Goal: Task Accomplishment & Management: Manage account settings

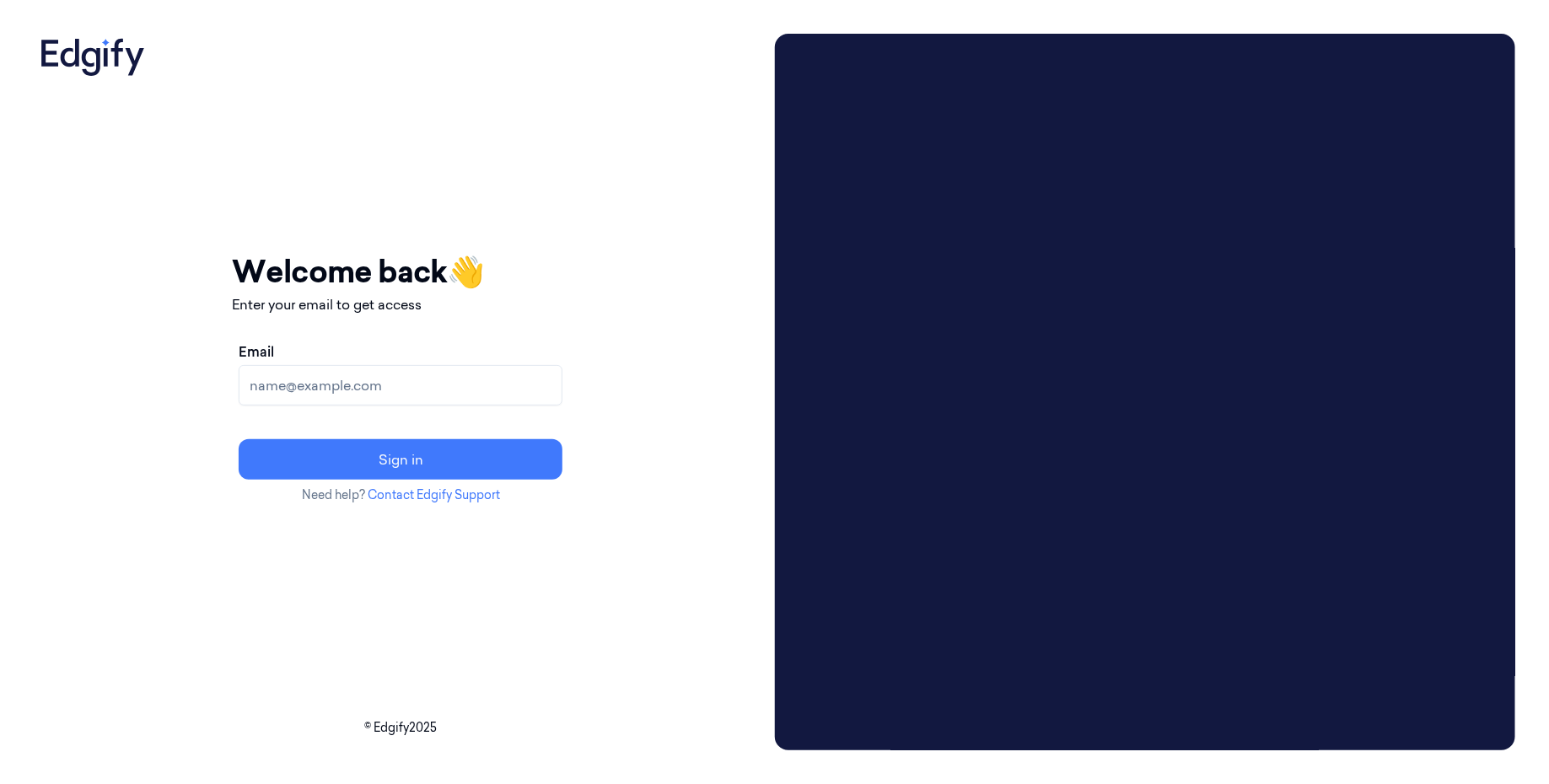
click at [402, 377] on input "Email" at bounding box center [401, 384] width 324 height 40
type input "batelb@edgify.ai"
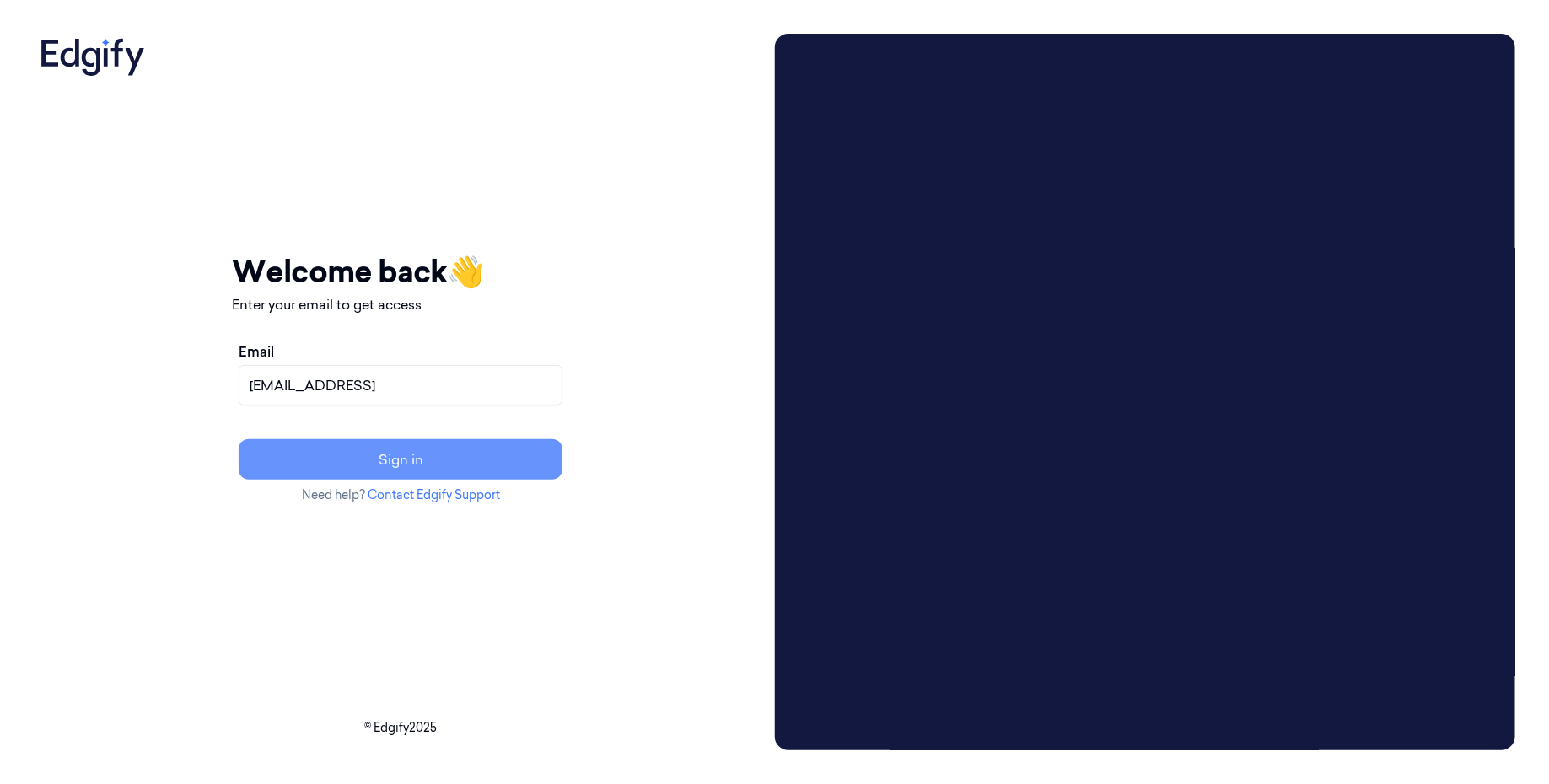
click at [449, 455] on button "Sign in" at bounding box center [401, 459] width 324 height 40
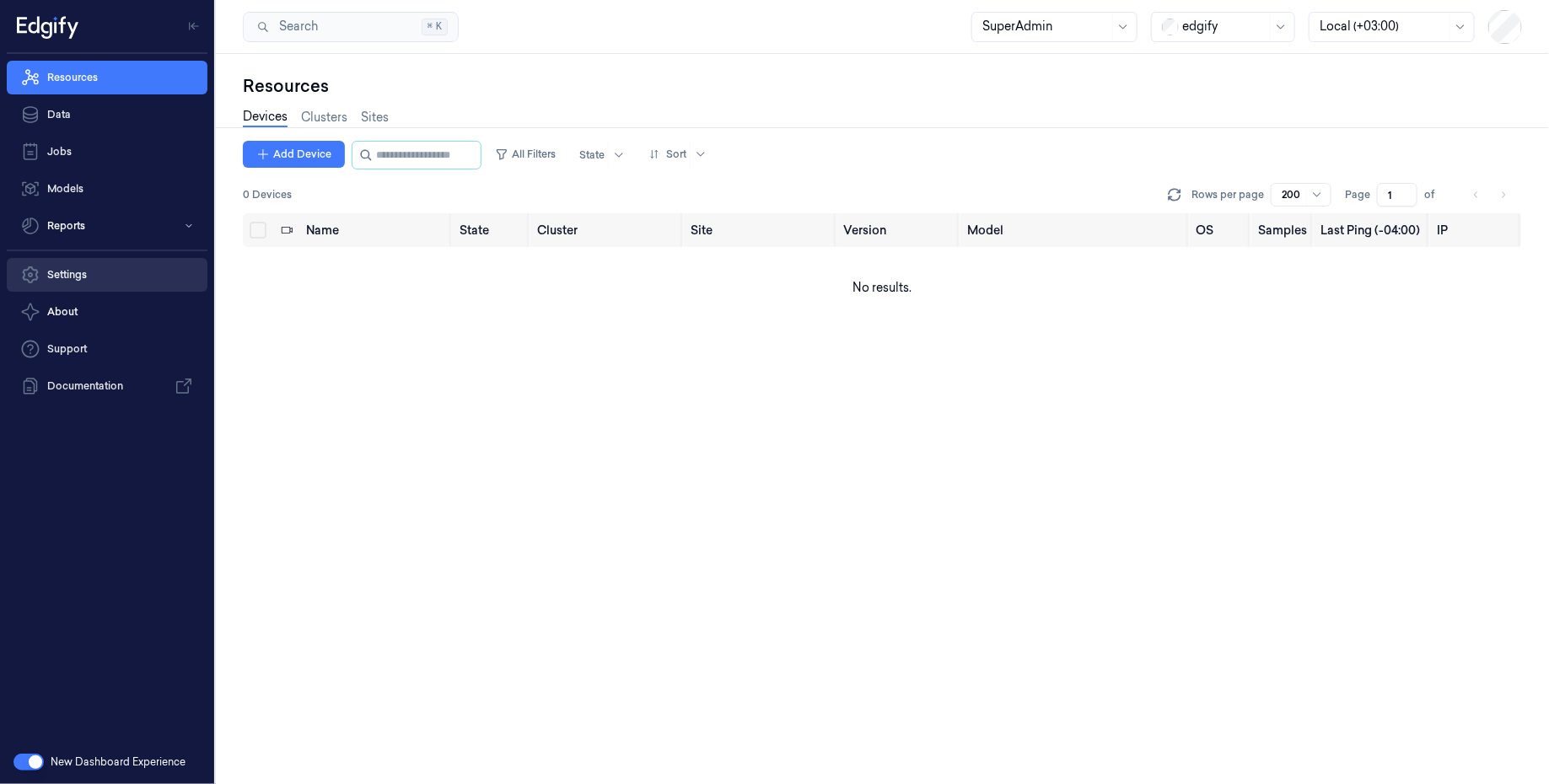
click at [110, 269] on link "Settings" at bounding box center [106, 274] width 200 height 34
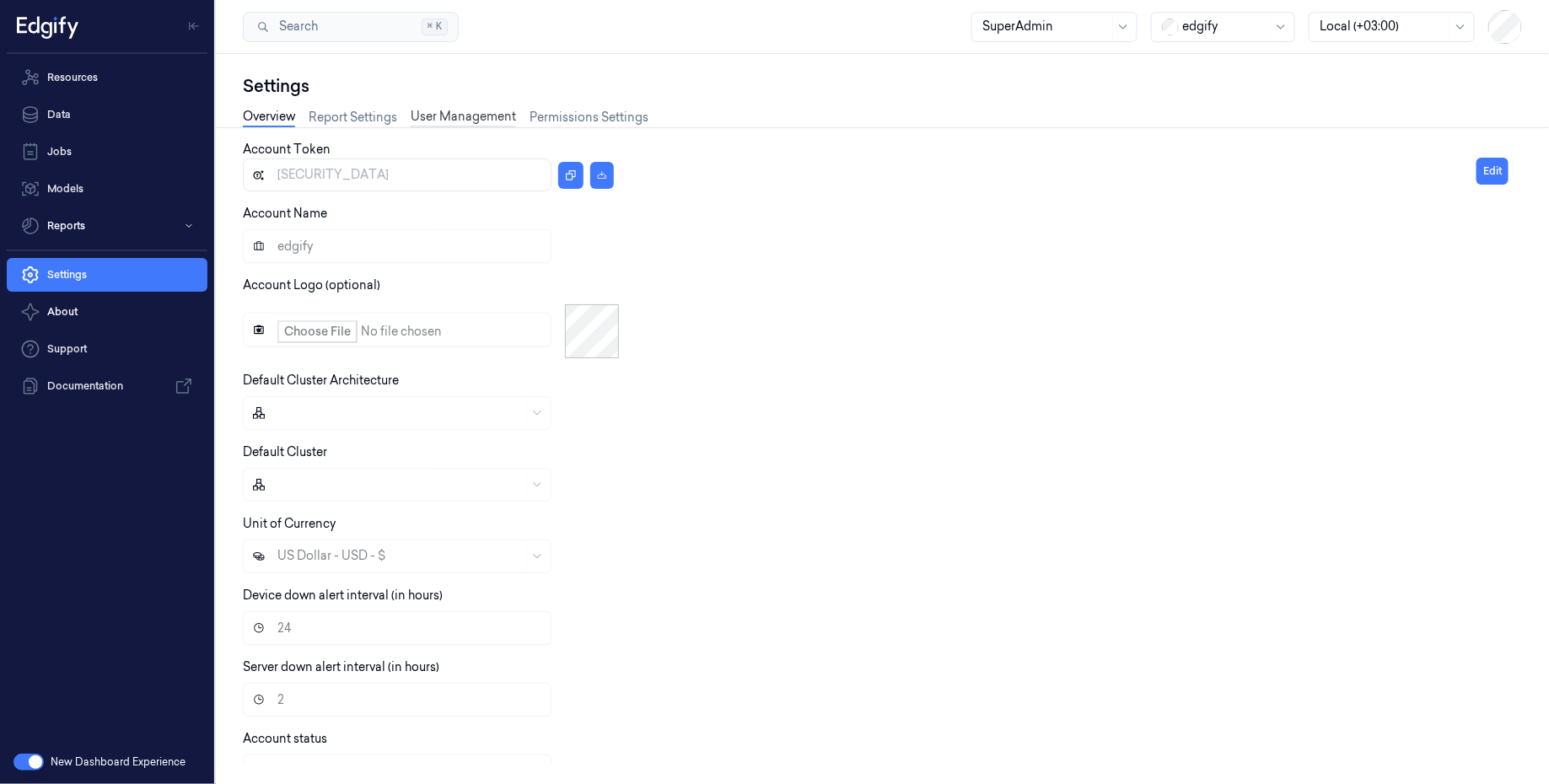
click at [466, 118] on link "User Management" at bounding box center [464, 118] width 105 height 20
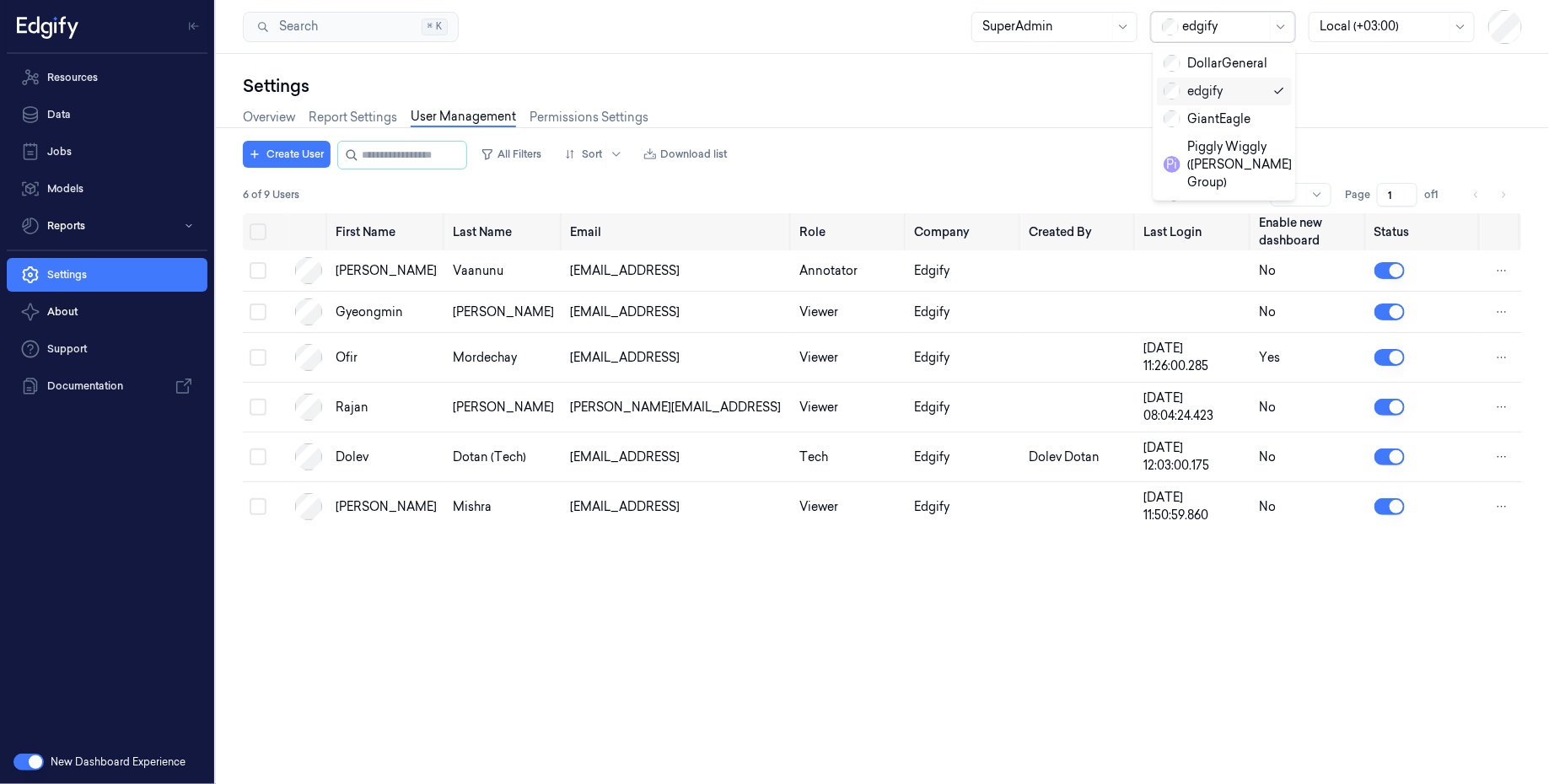
click at [1245, 34] on div at bounding box center [1225, 26] width 85 height 18
click at [1223, 121] on div "GiantEagle" at bounding box center [1207, 118] width 87 height 18
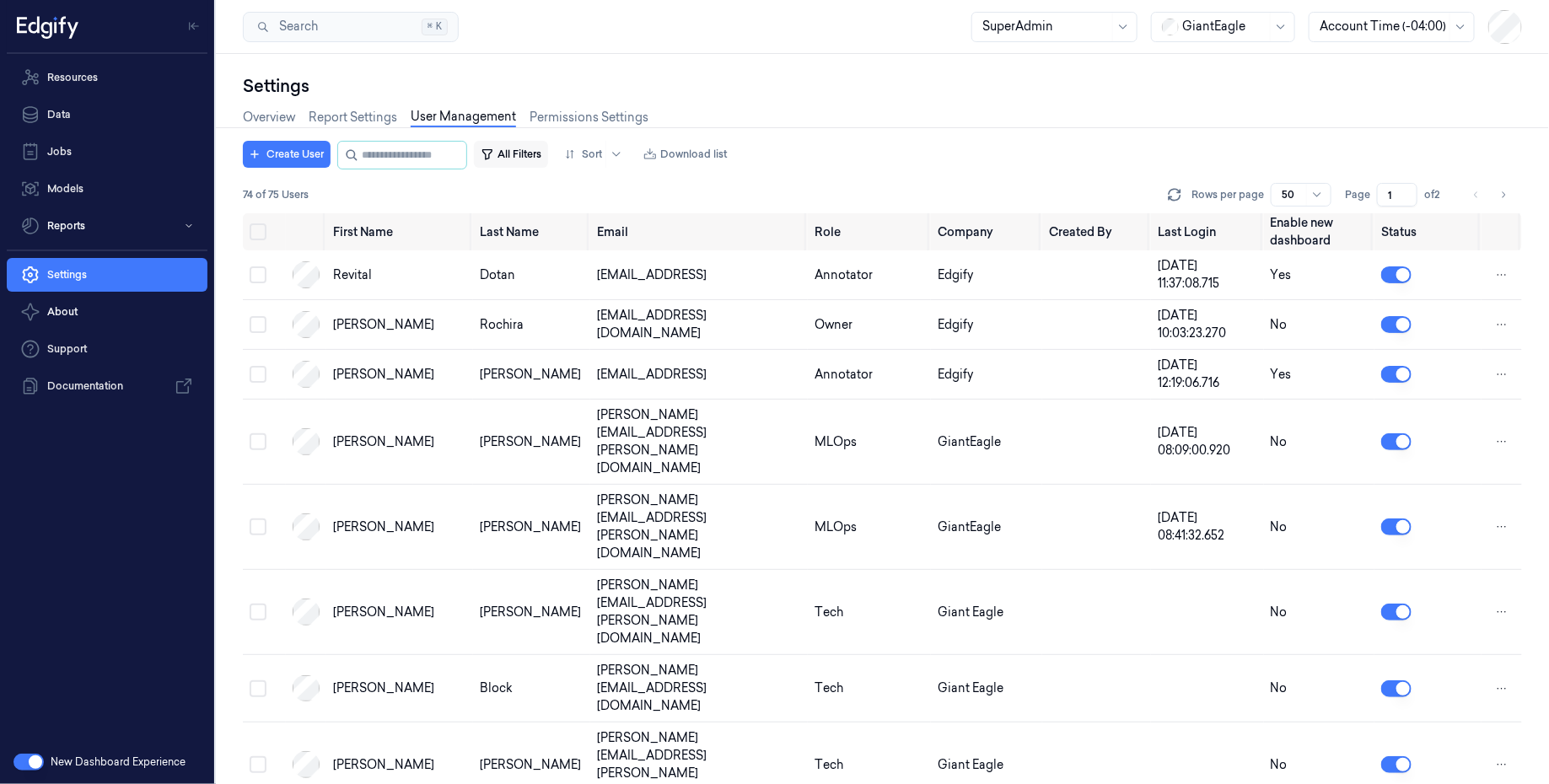
click at [526, 149] on button "All Filters" at bounding box center [511, 154] width 74 height 27
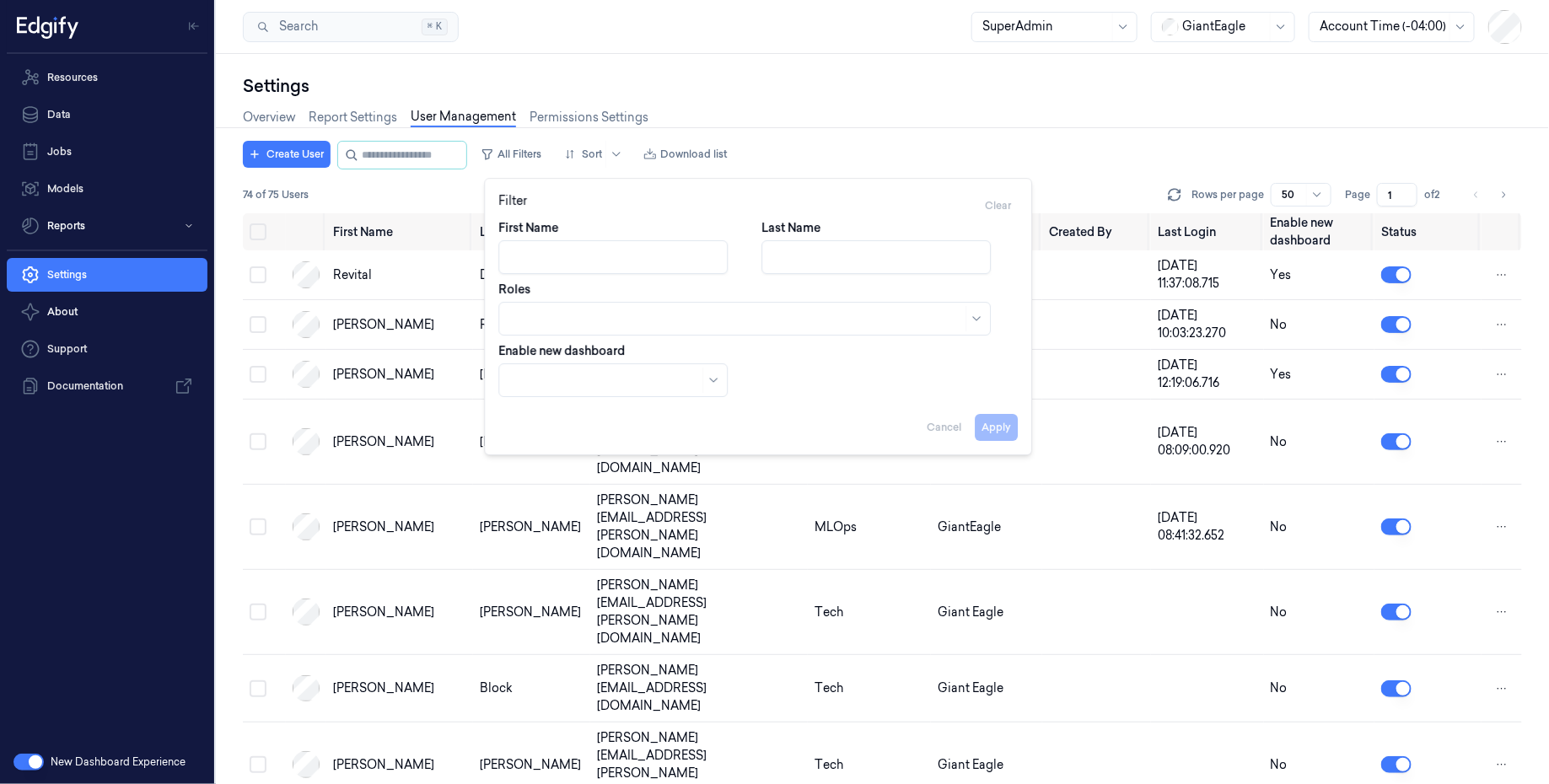
click at [565, 325] on div at bounding box center [735, 319] width 452 height 18
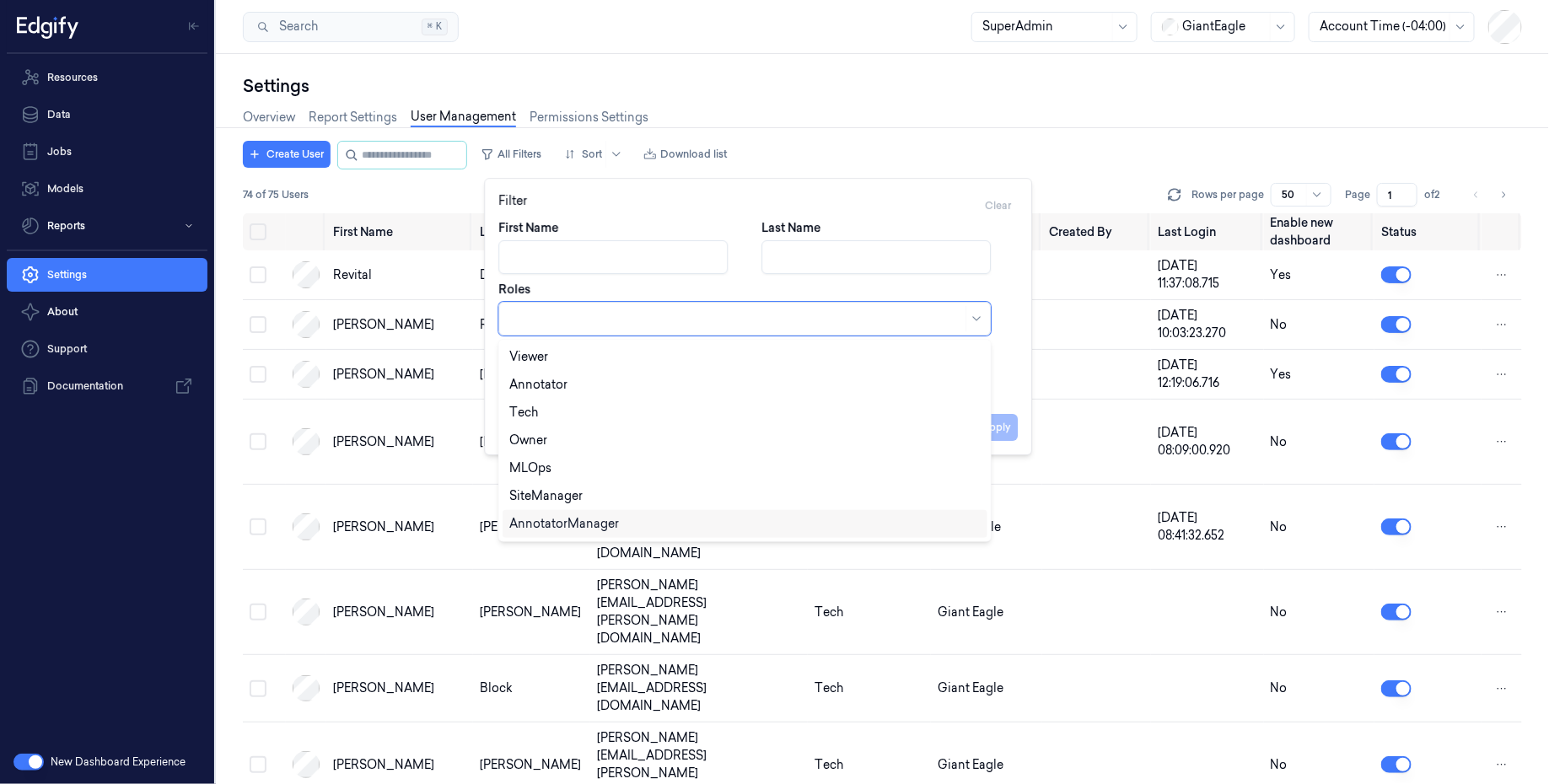
click at [606, 522] on div "AnnotatorManager" at bounding box center [563, 524] width 110 height 18
click at [568, 386] on div "Annotator" at bounding box center [744, 384] width 471 height 18
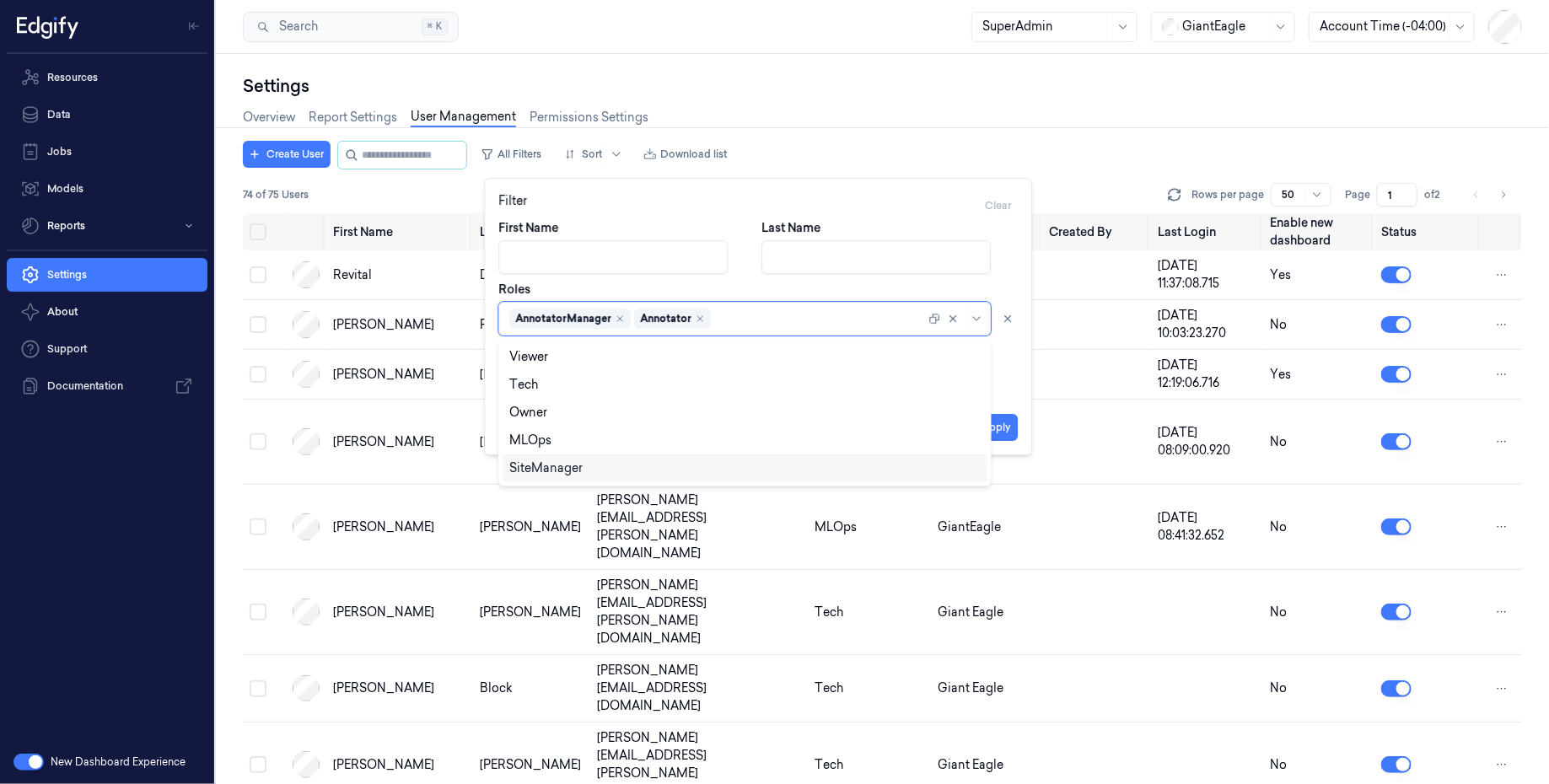
click at [1004, 384] on div "First Name Last Name Roles option Annotator, selected. SiteManager, 5 of 5. 5 r…" at bounding box center [758, 307] width 519 height 178
click at [1002, 418] on button "Apply" at bounding box center [996, 427] width 43 height 27
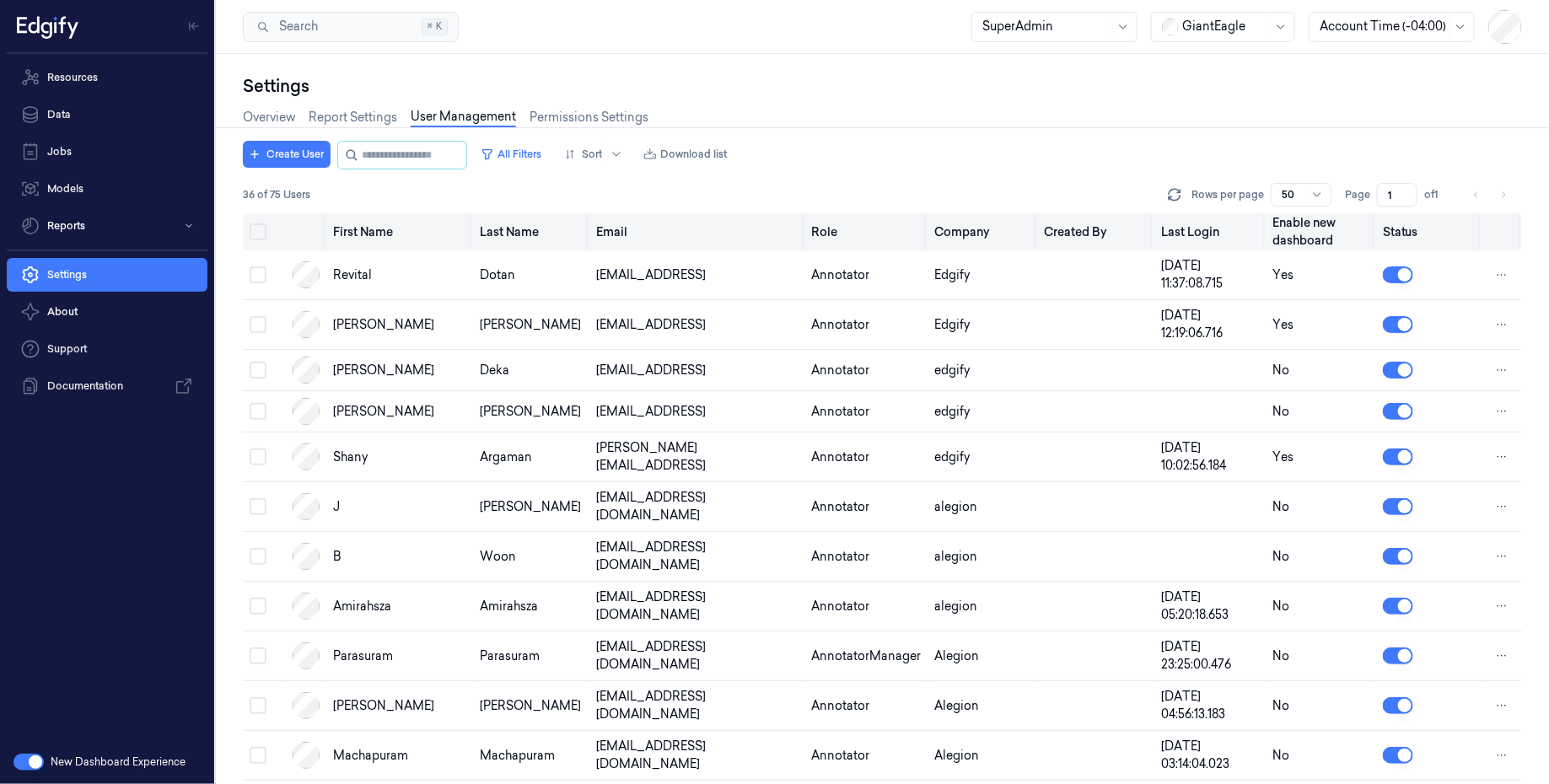
click at [259, 228] on button "Select all" at bounding box center [258, 232] width 17 height 17
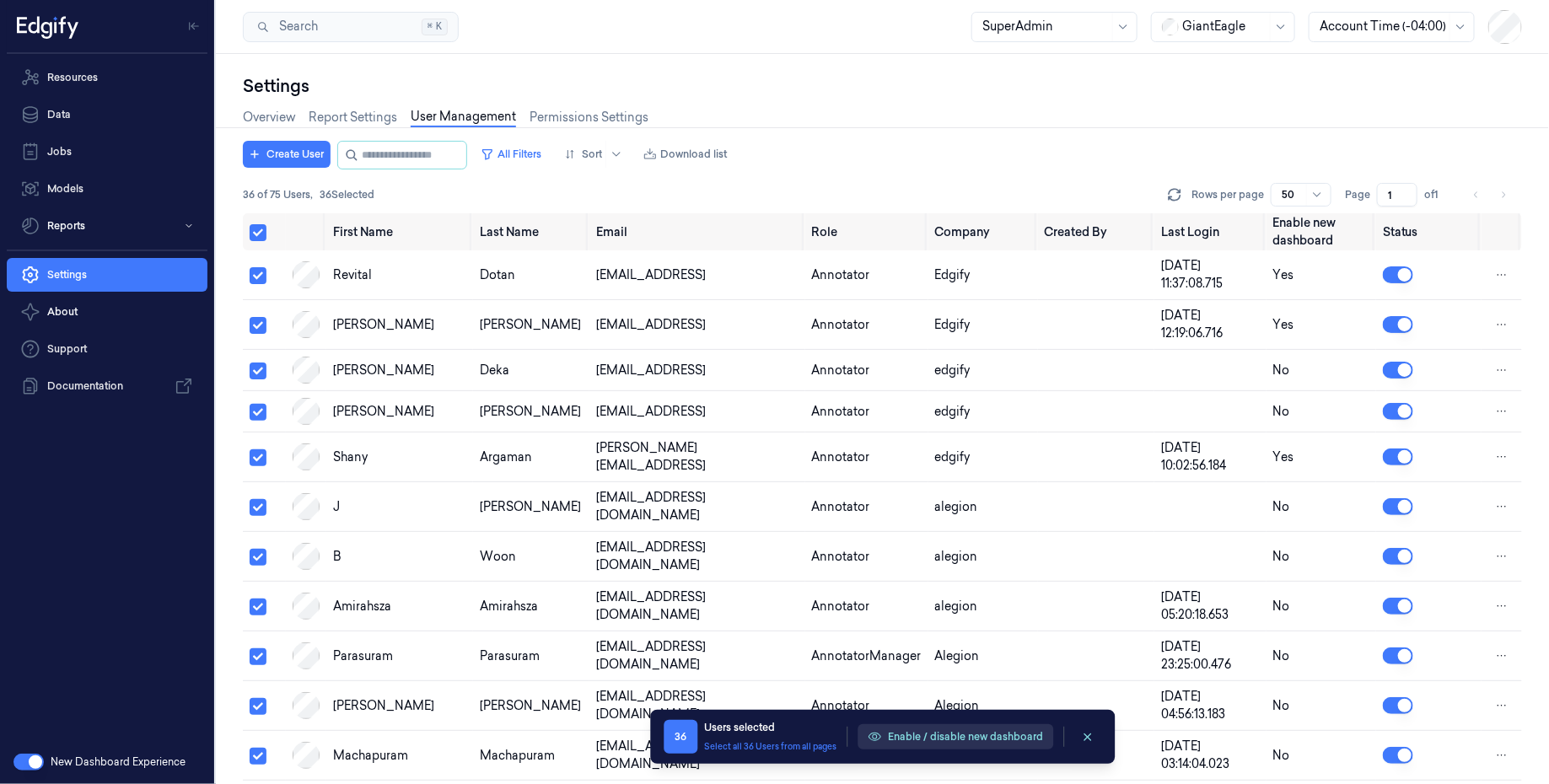
click at [963, 730] on button "Enable / disable new dashboard" at bounding box center [956, 736] width 196 height 25
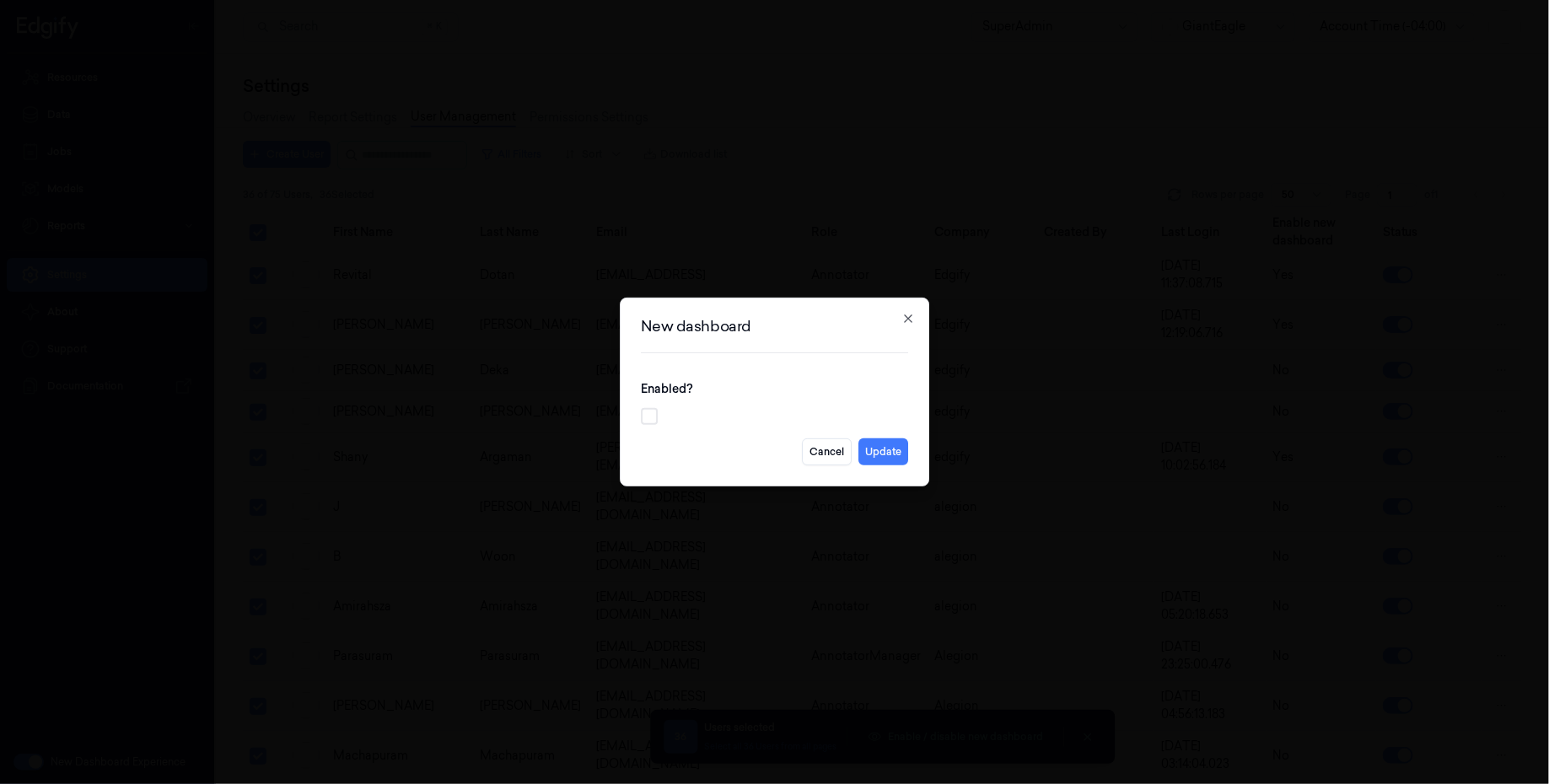
click at [656, 415] on button "button" at bounding box center [649, 416] width 17 height 17
click at [888, 450] on button "Update" at bounding box center [882, 451] width 50 height 27
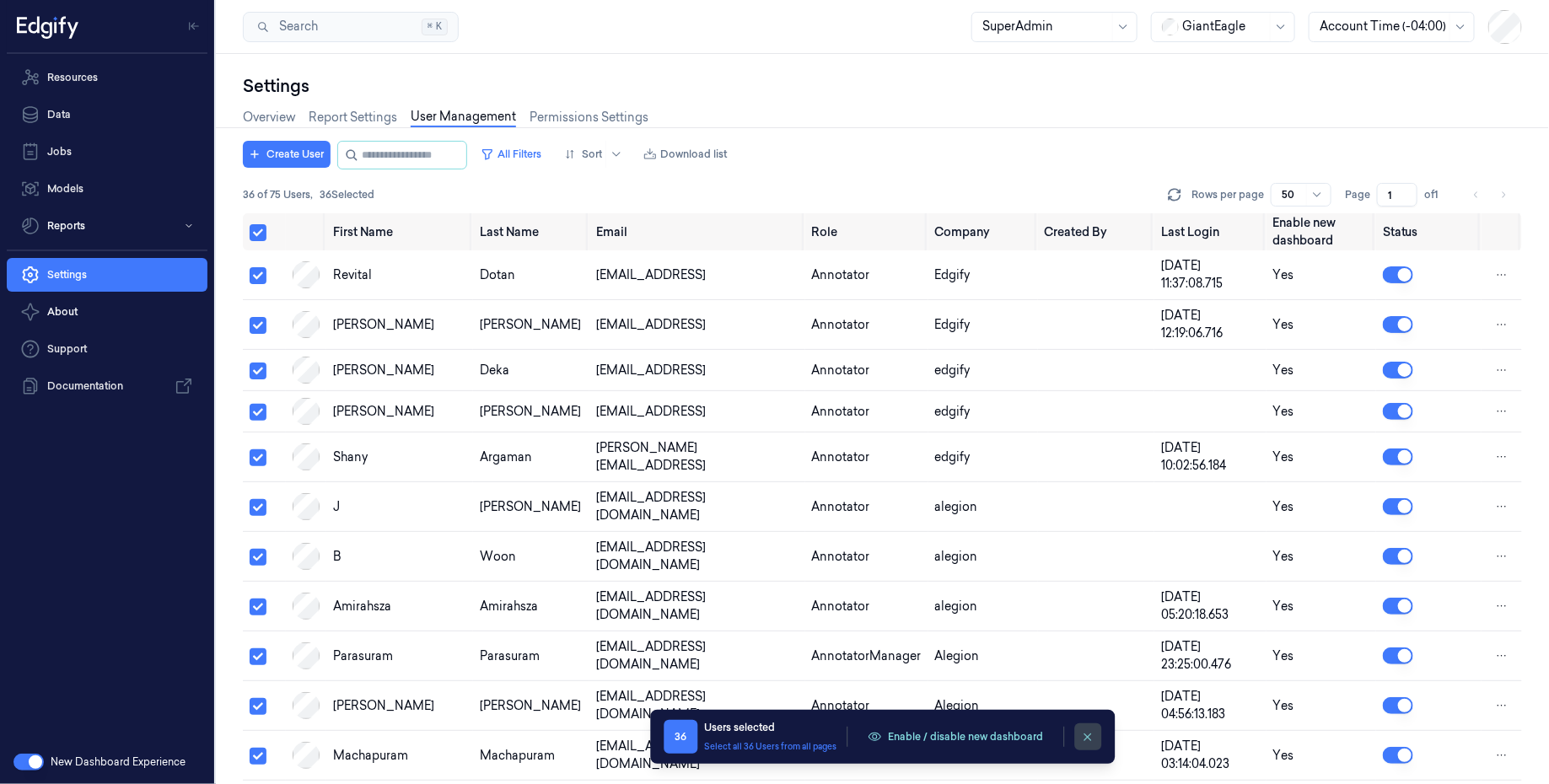
click at [1091, 730] on icon "clearSelection" at bounding box center [1087, 736] width 12 height 12
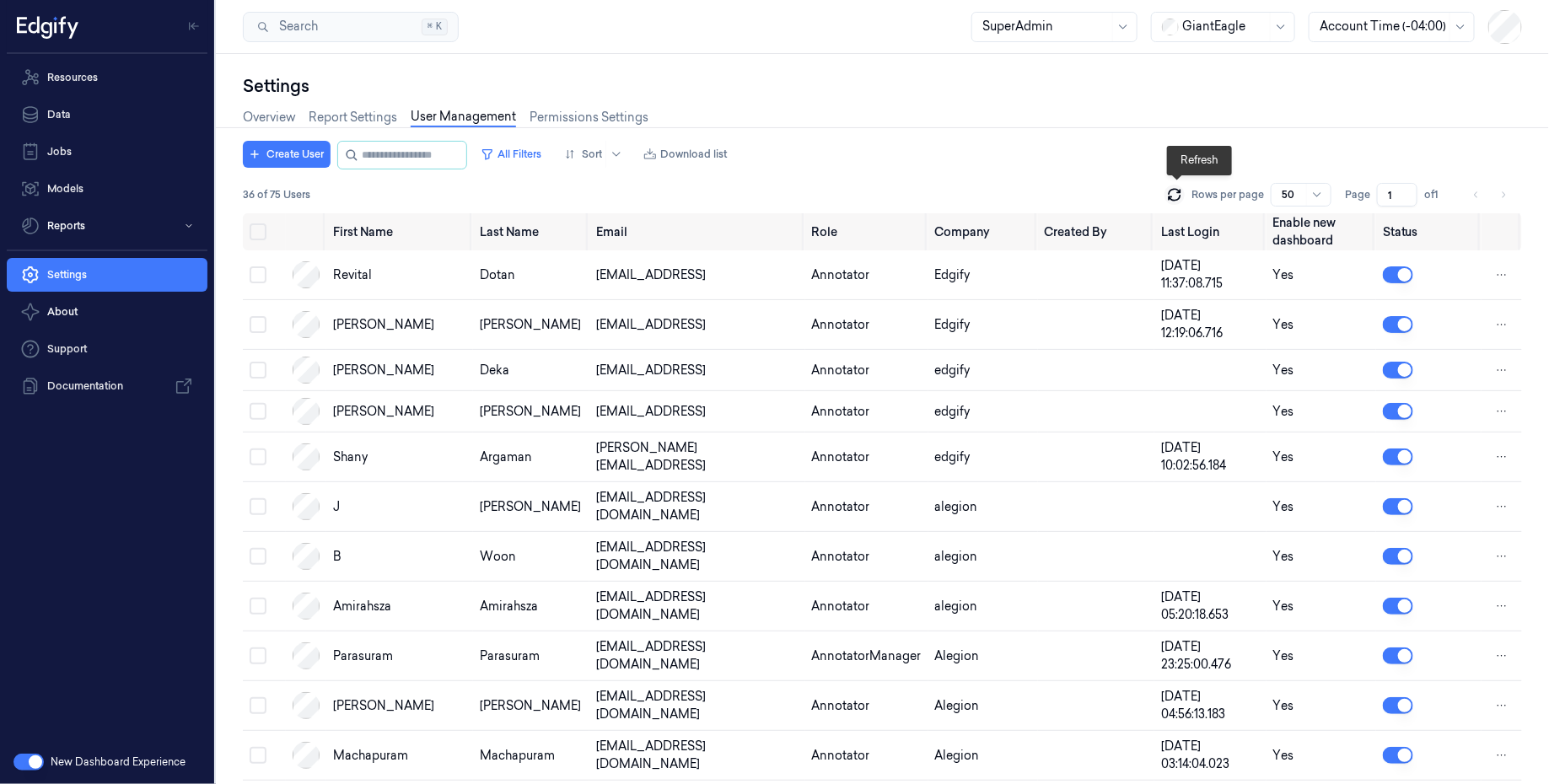
click at [1183, 196] on icon at bounding box center [1175, 195] width 17 height 17
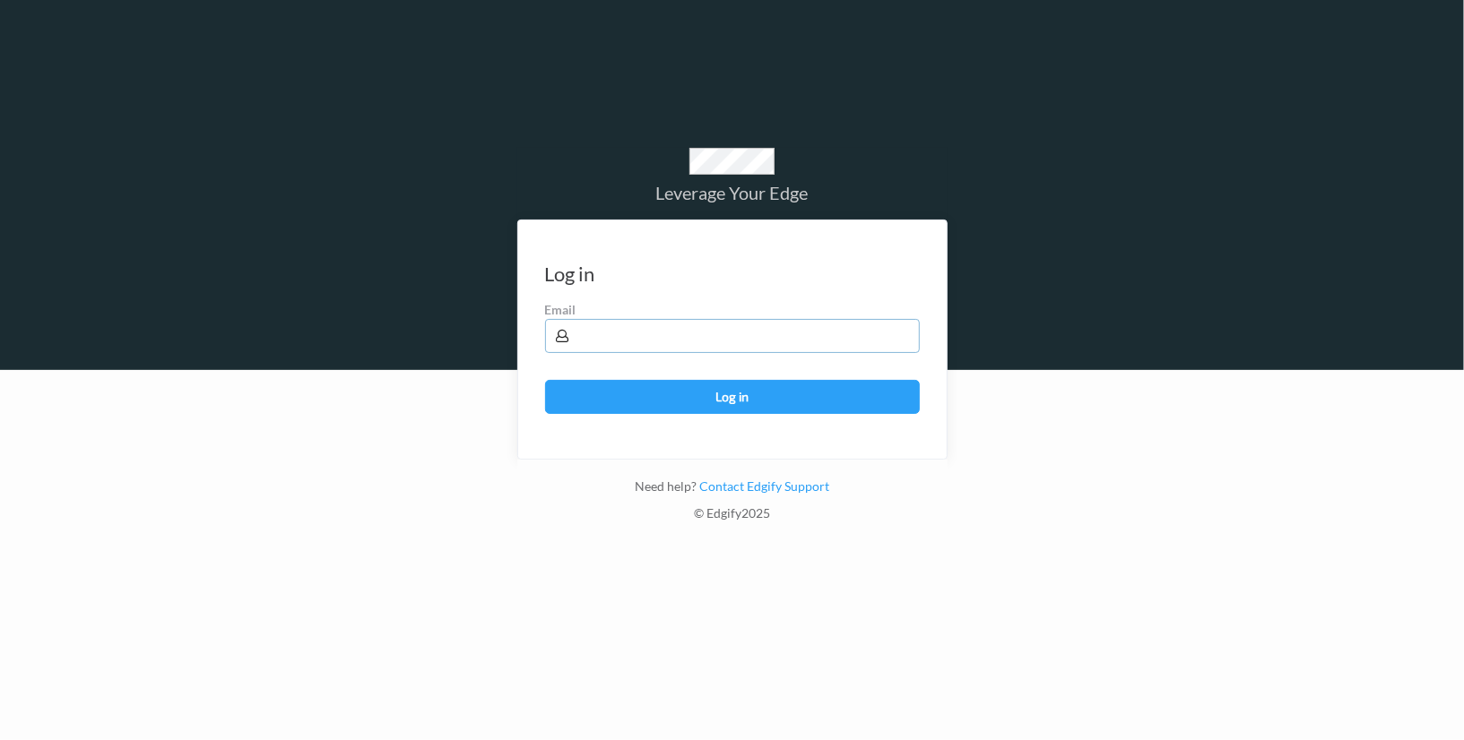
click at [663, 326] on input "text" at bounding box center [732, 336] width 375 height 34
type input "[EMAIL_ADDRESS]"
click at [688, 389] on button "Log in" at bounding box center [732, 397] width 375 height 34
